Goal: Contribute content

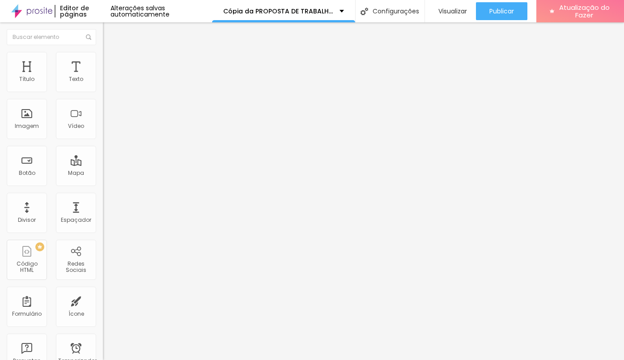
click at [111, 62] on font "Avançado" at bounding box center [126, 58] width 30 height 8
click at [103, 52] on li "Estilo" at bounding box center [154, 47] width 103 height 9
click at [110, 33] on img "button" at bounding box center [113, 32] width 7 height 7
click at [457, 8] on font "Visualizar" at bounding box center [453, 11] width 29 height 9
drag, startPoint x: 92, startPoint y: 88, endPoint x: 86, endPoint y: 88, distance: 6.3
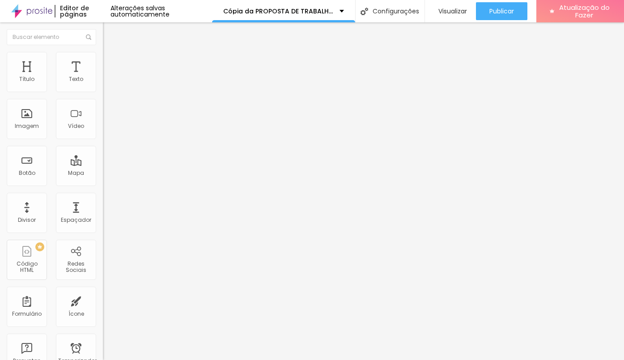
click at [103, 173] on input "16" at bounding box center [120, 177] width 34 height 9
type input "8"
type input "2"
type input "22"
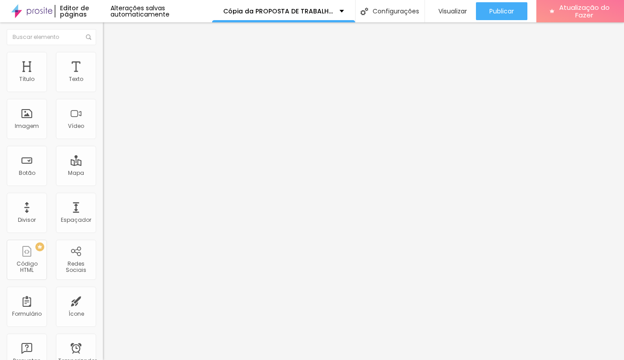
click at [103, 173] on input "16" at bounding box center [120, 177] width 34 height 9
drag, startPoint x: 94, startPoint y: 88, endPoint x: 85, endPoint y: 86, distance: 8.8
click at [103, 173] on input "16" at bounding box center [120, 177] width 34 height 9
type input "8"
type input "2"
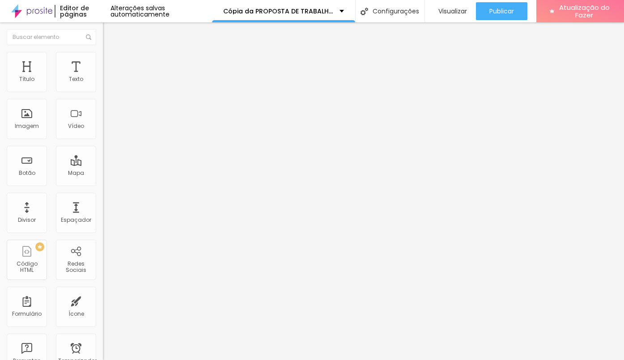
type input "22"
drag, startPoint x: 95, startPoint y: 90, endPoint x: 80, endPoint y: 81, distance: 17.7
click at [103, 173] on input "16" at bounding box center [120, 177] width 34 height 9
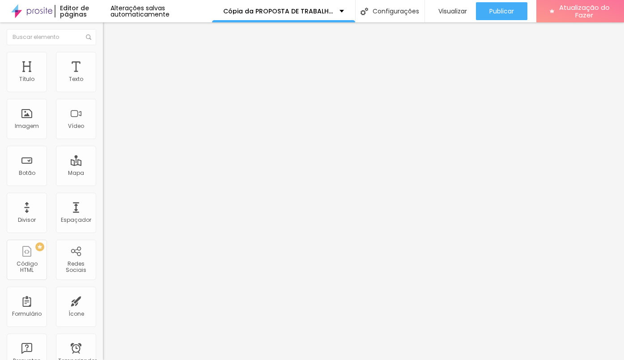
scroll to position [0, 0]
type input "8"
type input "2"
type input "22"
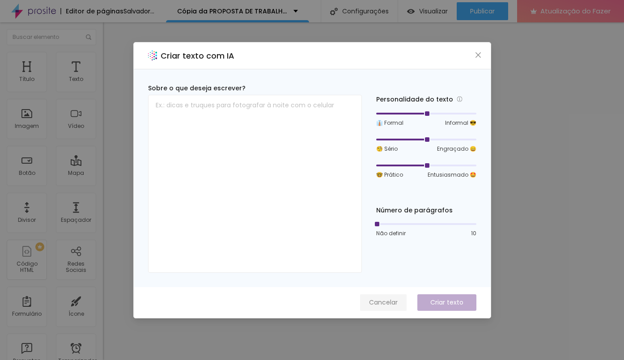
click at [373, 294] on font "Cancelar" at bounding box center [383, 302] width 29 height 9
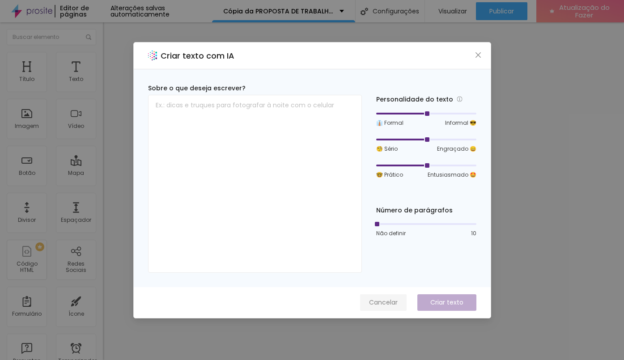
click at [383, 294] on button "Cancelar" at bounding box center [383, 303] width 47 height 17
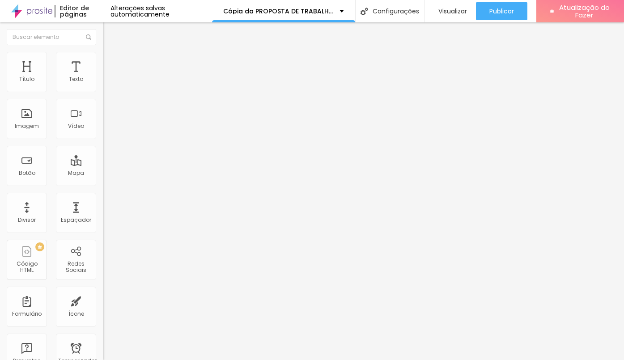
type input "8"
type input "2"
type input "22"
click at [439, 9] on font "Visualizar" at bounding box center [453, 11] width 29 height 9
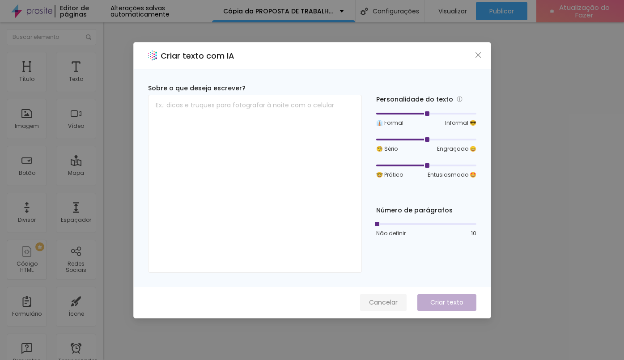
click at [385, 294] on font "Cancelar" at bounding box center [383, 302] width 29 height 9
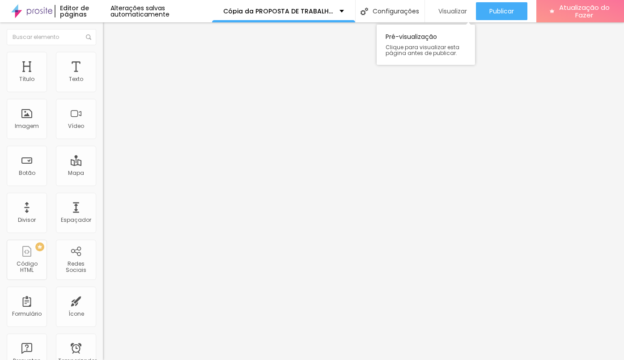
click at [446, 10] on font "Visualizar" at bounding box center [453, 11] width 29 height 9
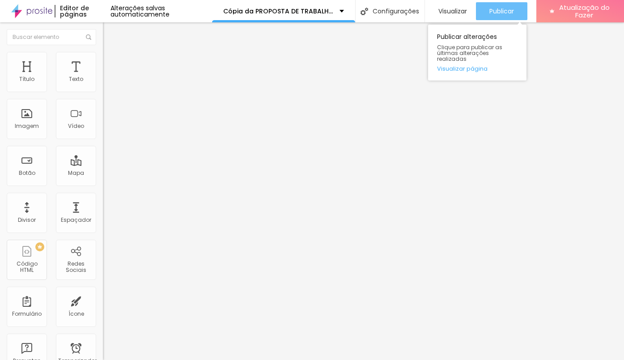
click at [497, 14] on font "Publicar" at bounding box center [502, 11] width 25 height 9
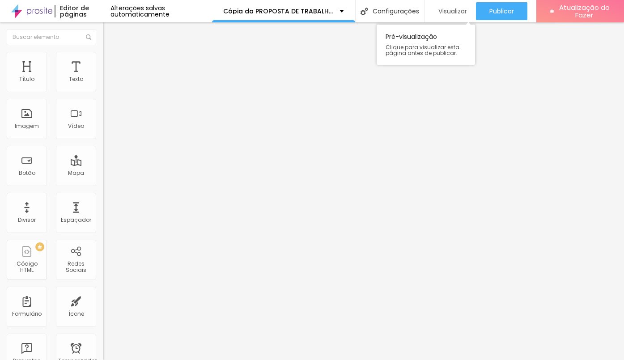
click at [446, 14] on font "Visualizar" at bounding box center [453, 11] width 29 height 9
